Goal: Task Accomplishment & Management: Use online tool/utility

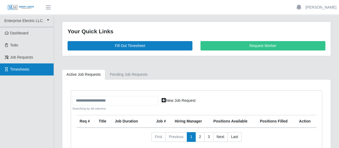
click at [19, 67] on span "Timesheets" at bounding box center [19, 69] width 19 height 4
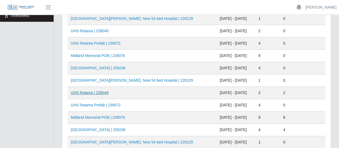
scroll to position [80, 0]
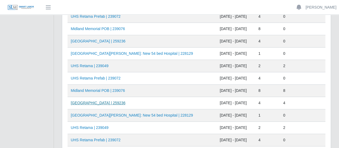
click at [93, 103] on link "[GEOGRAPHIC_DATA] | 259236" at bounding box center [98, 103] width 55 height 4
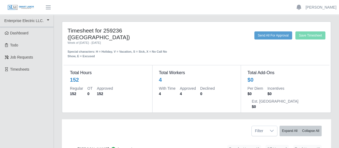
click at [102, 146] on b "David Balmaceda Rios" at bounding box center [92, 149] width 31 height 6
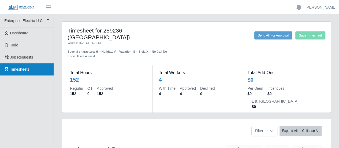
click at [22, 70] on span "Timesheets" at bounding box center [19, 69] width 19 height 4
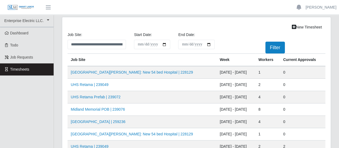
scroll to position [27, 0]
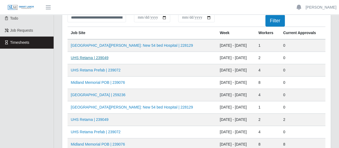
click at [91, 58] on link "UHS Retama | 239049" at bounding box center [90, 57] width 38 height 4
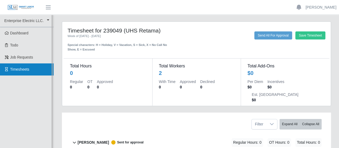
click at [12, 66] on link "Timesheets" at bounding box center [27, 69] width 54 height 12
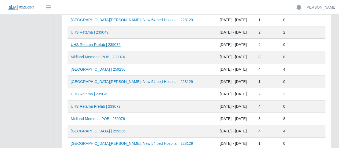
scroll to position [107, 0]
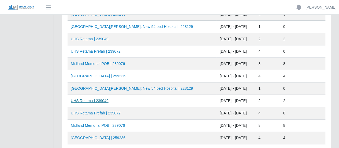
click at [82, 99] on link "UHS Retama | 239049" at bounding box center [90, 100] width 38 height 4
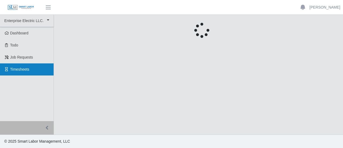
click at [24, 68] on span "Timesheets" at bounding box center [19, 69] width 19 height 4
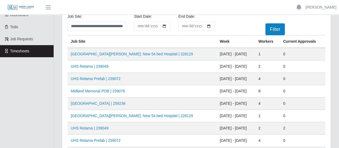
scroll to position [27, 0]
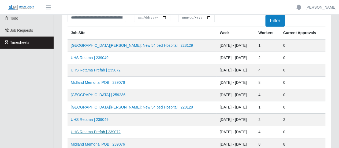
click at [104, 131] on link "UHS Retama Prefab | 239072" at bounding box center [96, 131] width 50 height 4
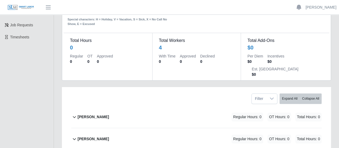
scroll to position [54, 0]
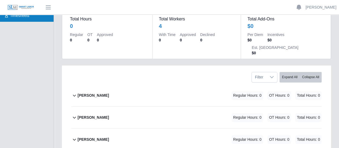
drag, startPoint x: 20, startPoint y: 16, endPoint x: 26, endPoint y: 19, distance: 6.5
click at [20, 15] on span "Timesheets" at bounding box center [19, 15] width 19 height 4
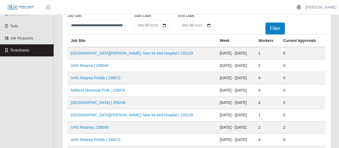
scroll to position [27, 0]
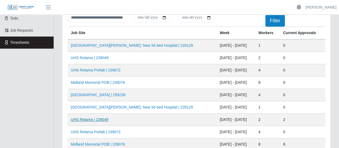
click at [92, 118] on link "UHS Retama | 239049" at bounding box center [90, 119] width 38 height 4
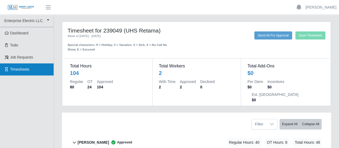
click at [22, 67] on span "Timesheets" at bounding box center [19, 69] width 19 height 4
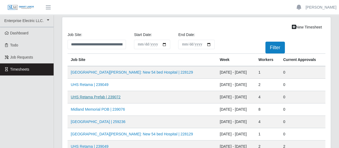
click at [94, 97] on link "UHS Retama Prefab | 239072" at bounding box center [96, 97] width 50 height 4
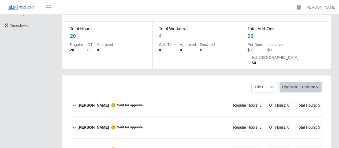
scroll to position [54, 0]
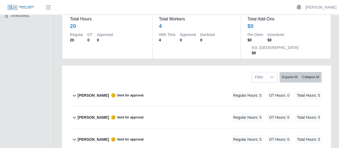
click at [99, 114] on b "[PERSON_NAME]" at bounding box center [92, 117] width 31 height 6
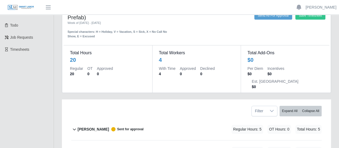
scroll to position [0, 0]
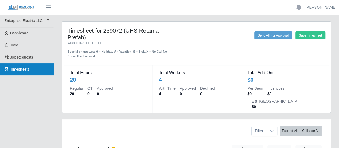
click at [17, 67] on span "Timesheets" at bounding box center [19, 69] width 19 height 4
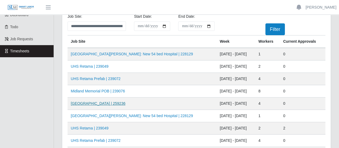
scroll to position [27, 0]
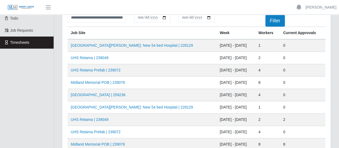
click at [312, 58] on td "0" at bounding box center [303, 58] width 46 height 12
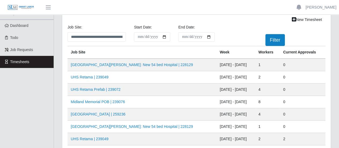
scroll to position [0, 0]
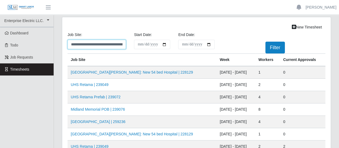
click at [106, 42] on select "**********" at bounding box center [97, 44] width 58 height 9
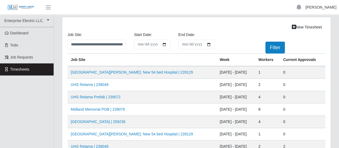
click at [319, 10] on link "[PERSON_NAME]" at bounding box center [321, 8] width 31 height 6
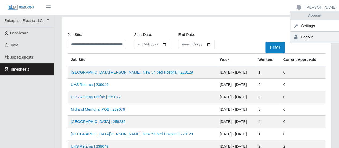
click at [310, 37] on link "Logout" at bounding box center [315, 37] width 48 height 11
